Goal: Information Seeking & Learning: Learn about a topic

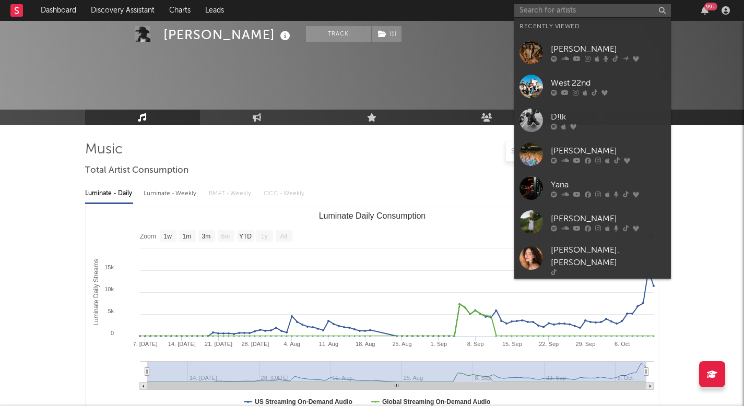
select select "1w"
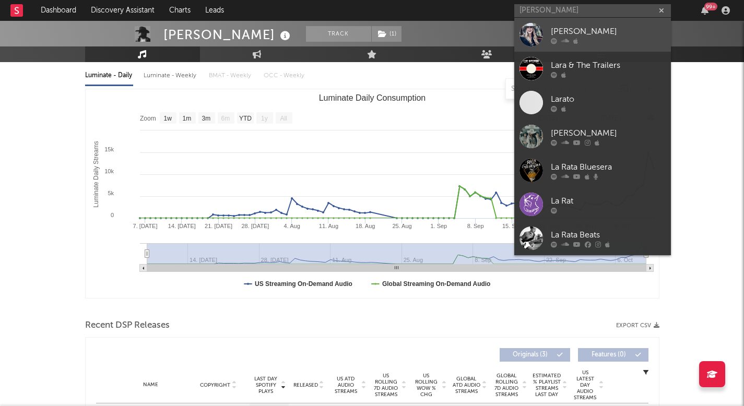
type input "[PERSON_NAME]"
click at [586, 36] on div "[PERSON_NAME]" at bounding box center [608, 31] width 115 height 13
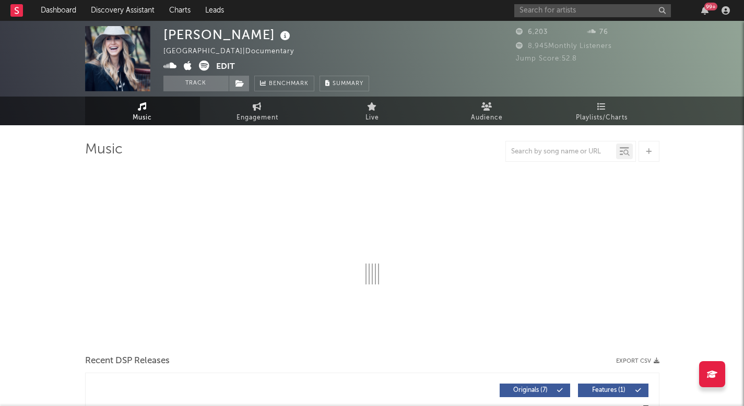
select select "6m"
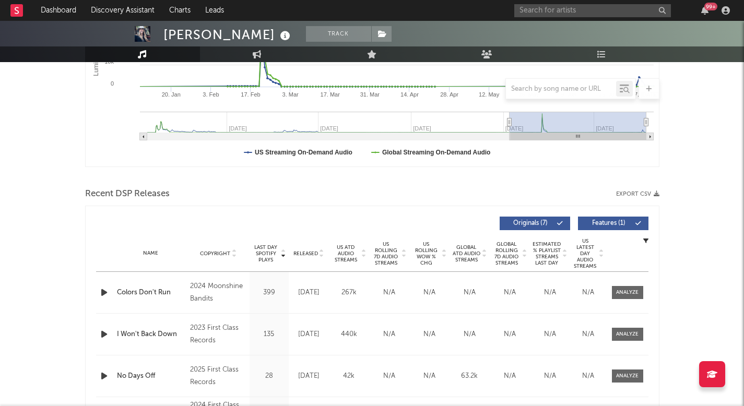
scroll to position [252, 0]
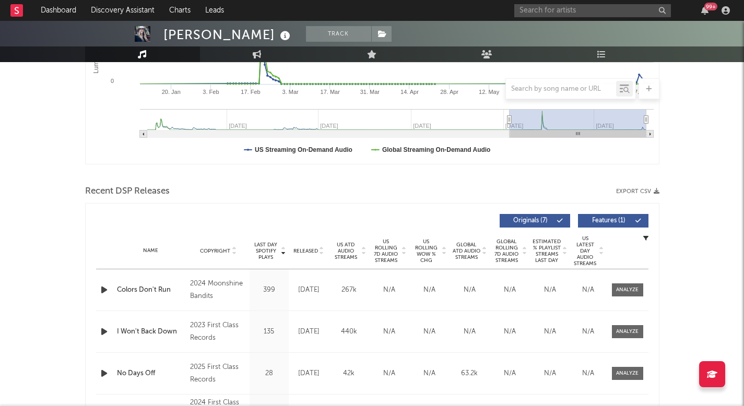
click at [303, 252] on span "Released" at bounding box center [305, 251] width 25 height 6
